Goal: Information Seeking & Learning: Learn about a topic

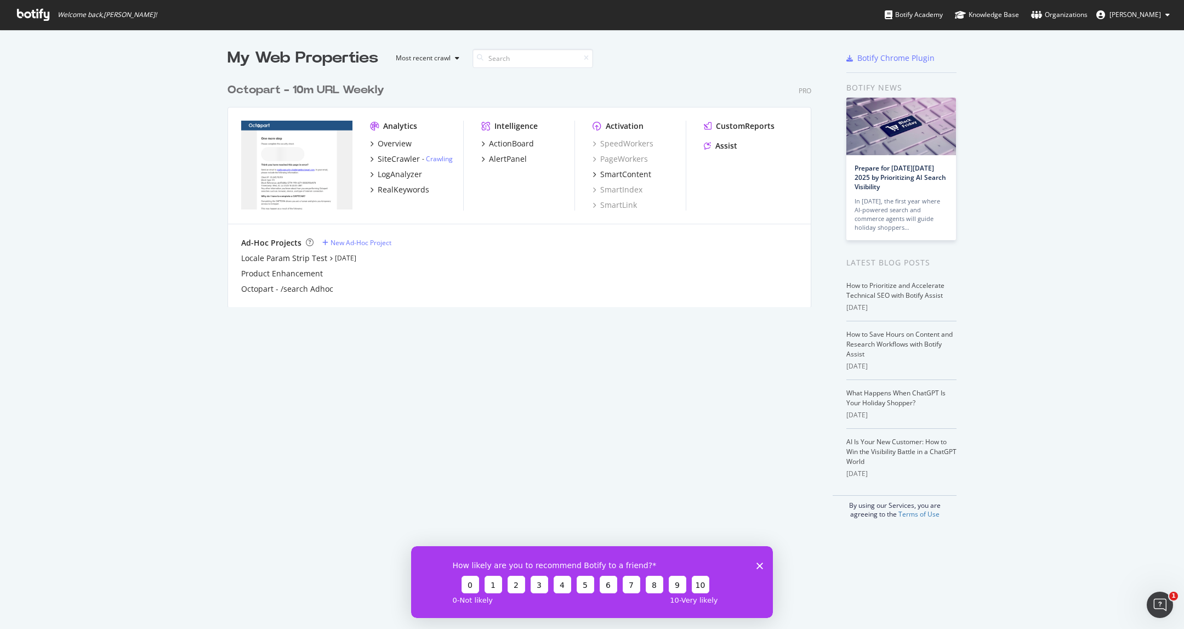
click at [305, 149] on img "grid" at bounding box center [296, 165] width 111 height 89
click at [393, 141] on div "Overview" at bounding box center [395, 143] width 34 height 11
